Goal: Task Accomplishment & Management: Manage account settings

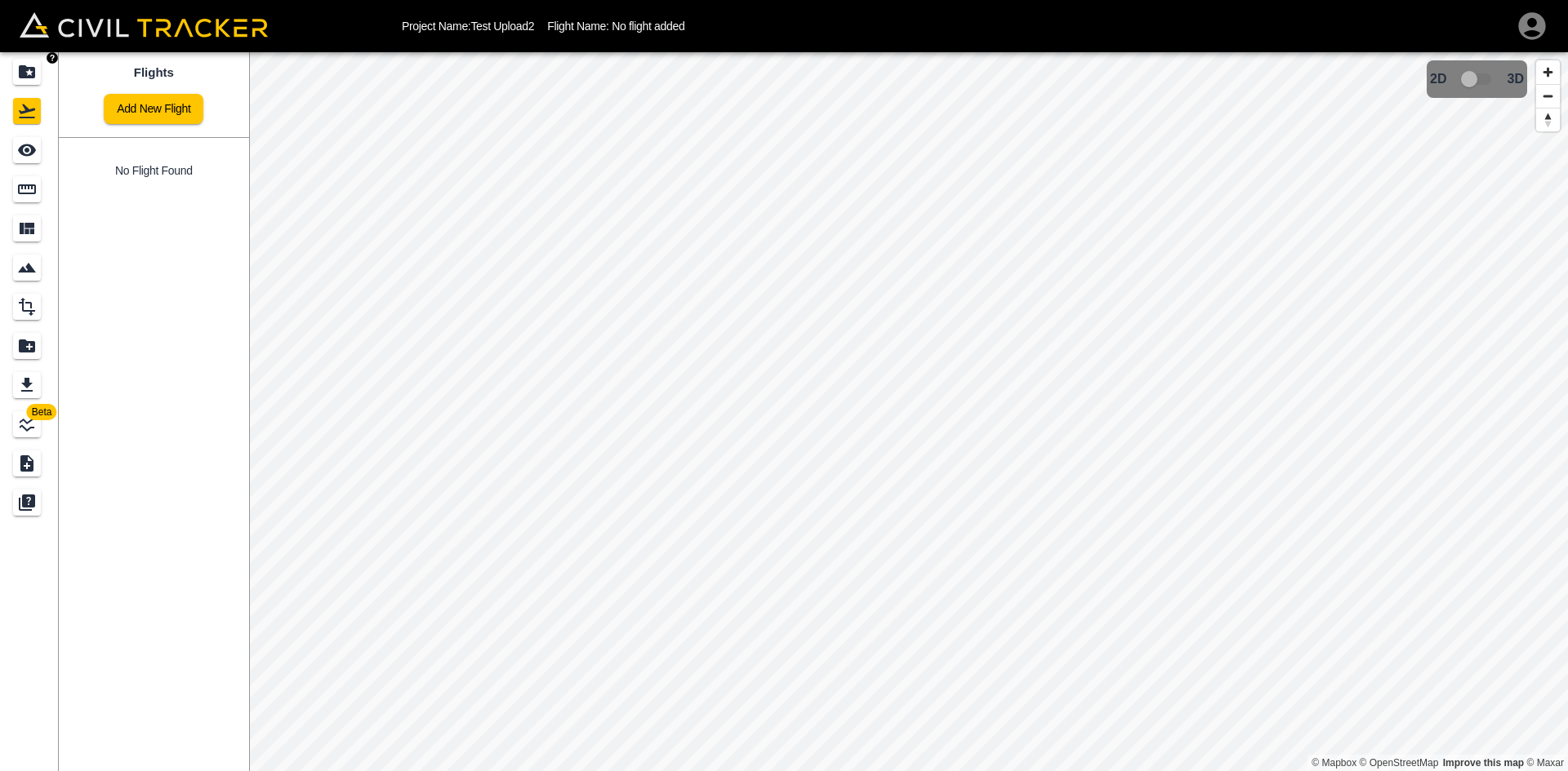
click at [30, 62] on icon "Projects" at bounding box center [26, 71] width 19 height 19
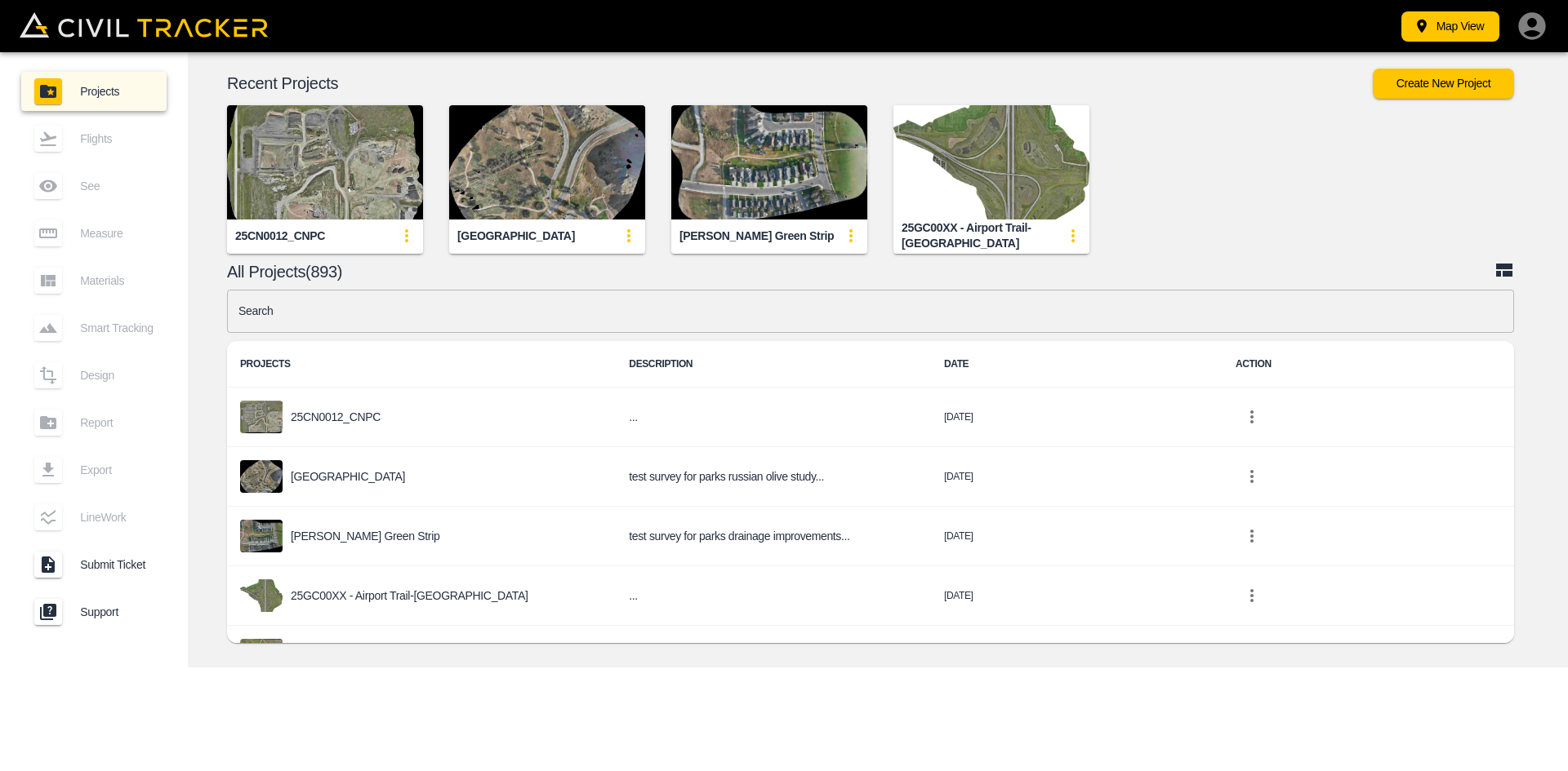
click at [1542, 21] on icon "button" at bounding box center [1531, 25] width 27 height 27
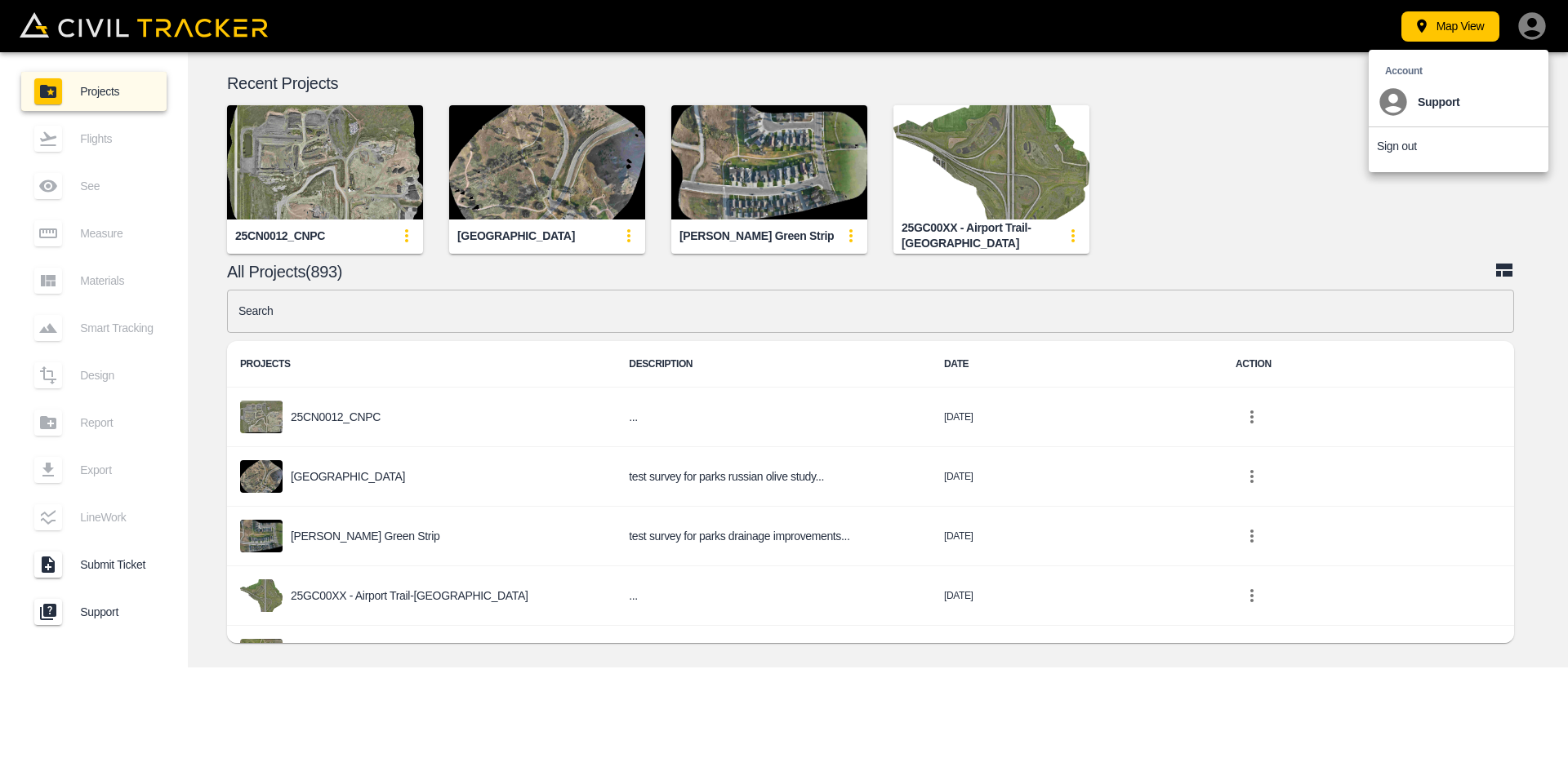
click at [1403, 140] on p "Sign out" at bounding box center [1396, 146] width 40 height 13
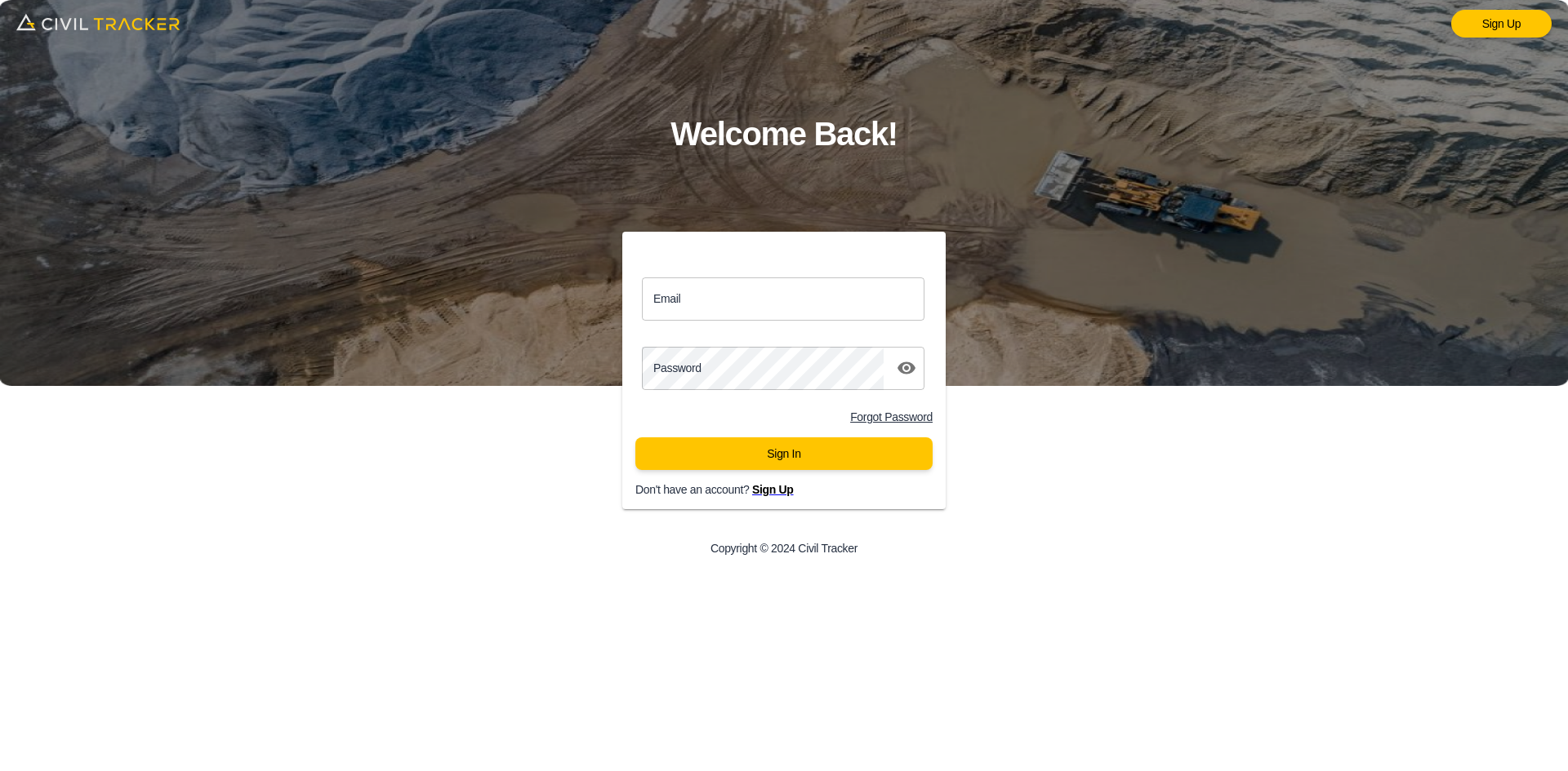
click at [1164, 404] on div "Sign Up Welcome Back! Email Email Password password Forgot Password Sign In Don…" at bounding box center [784, 386] width 1568 height 771
